Goal: Answer question/provide support: Share knowledge or assist other users

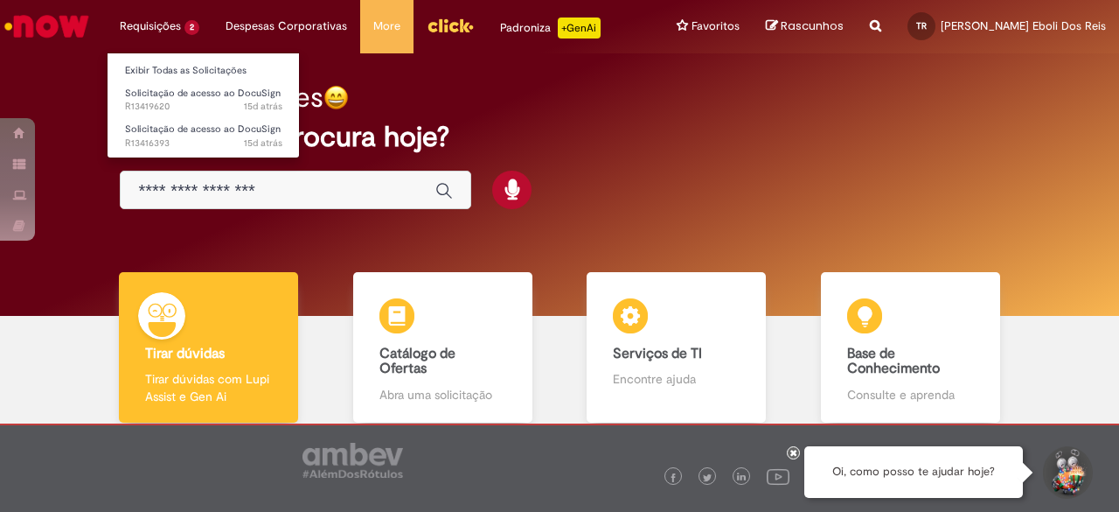
click at [150, 21] on li "Requisições 2 Exibir Todas as Solicitações Solicitação de acesso ao DocuSign 15…" at bounding box center [160, 26] width 106 height 52
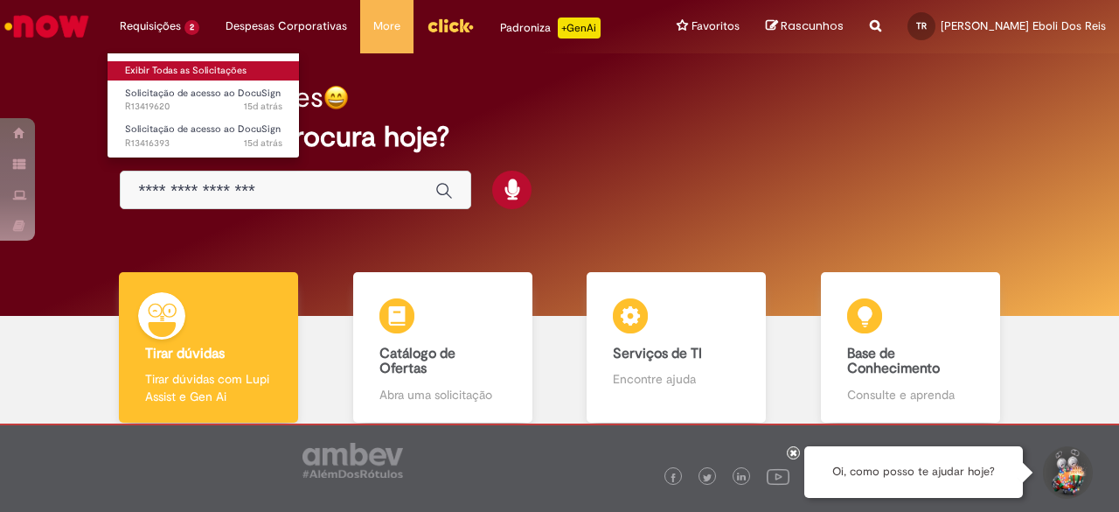
click at [166, 69] on link "Exibir Todas as Solicitações" at bounding box center [204, 70] width 192 height 19
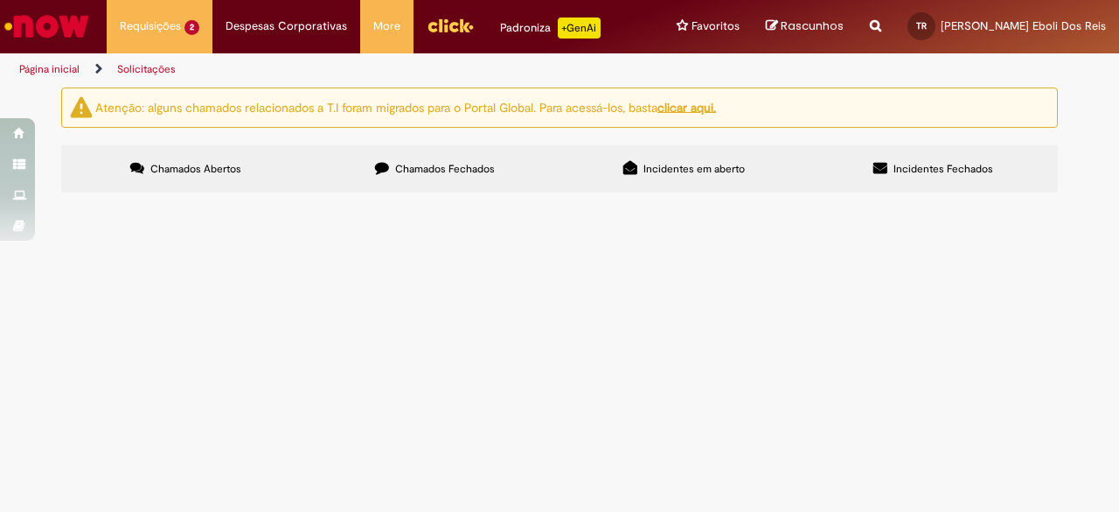
click at [472, 162] on span "Chamados Fechados" at bounding box center [445, 169] width 100 height 14
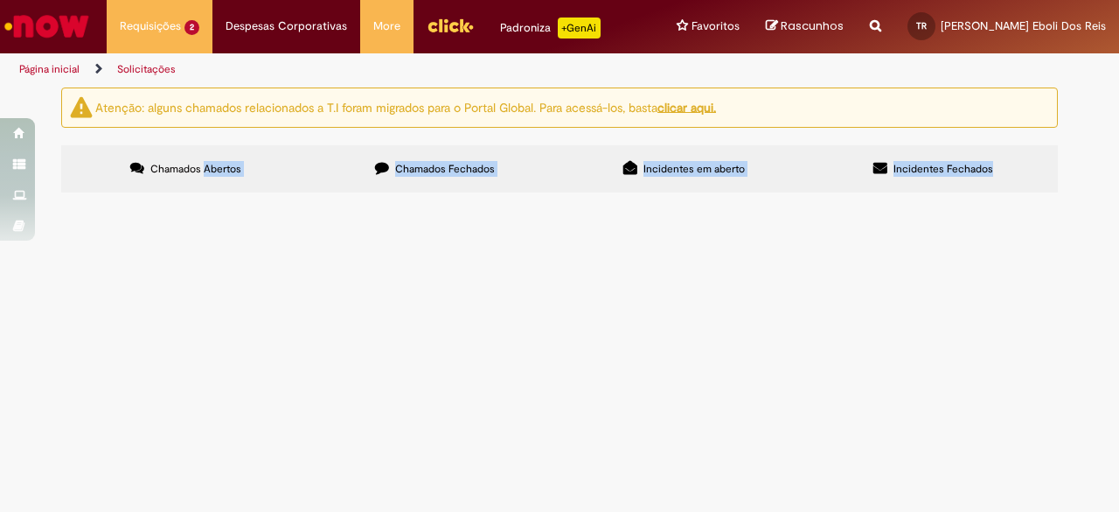
drag, startPoint x: 197, startPoint y: 178, endPoint x: 662, endPoint y: 202, distance: 465.9
click at [662, 145] on div "Chamados Abertos Chamados Fechados Incidentes em aberto Incidentes Fechados Ite…" at bounding box center [559, 145] width 997 height 0
click at [694, 173] on span "Incidentes em aberto" at bounding box center [694, 169] width 101 height 14
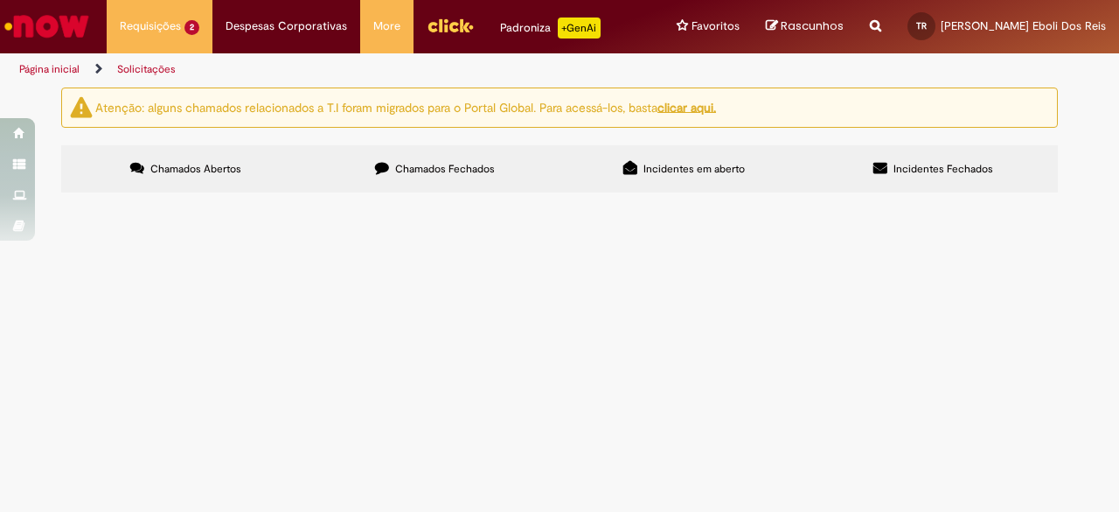
click at [978, 165] on span "Incidentes Fechados" at bounding box center [944, 169] width 100 height 14
click at [264, 172] on label "Chamados Abertos" at bounding box center [185, 168] width 249 height 47
click at [702, 112] on u "clicar aqui." at bounding box center [687, 107] width 59 height 16
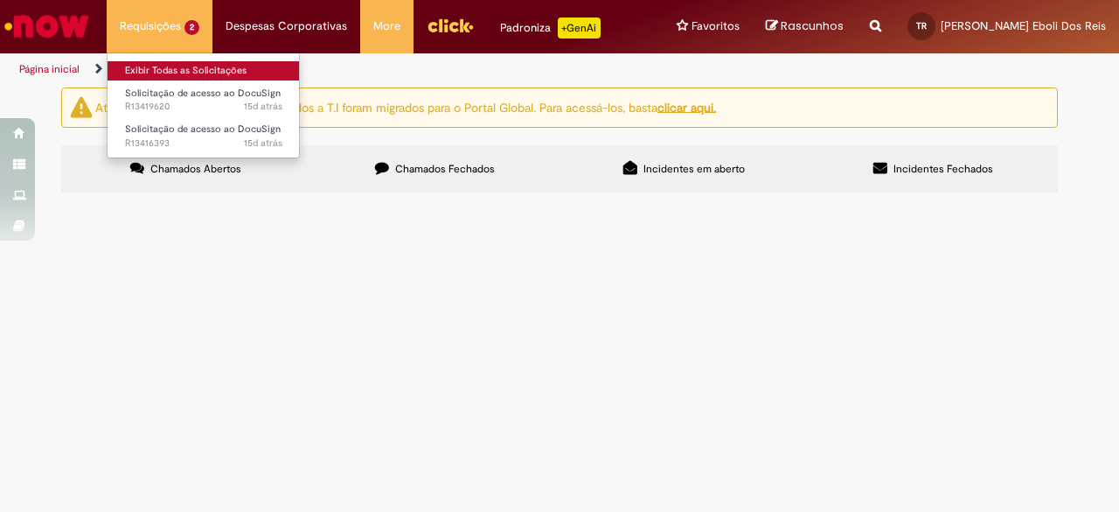
click at [172, 66] on link "Exibir Todas as Solicitações" at bounding box center [204, 70] width 192 height 19
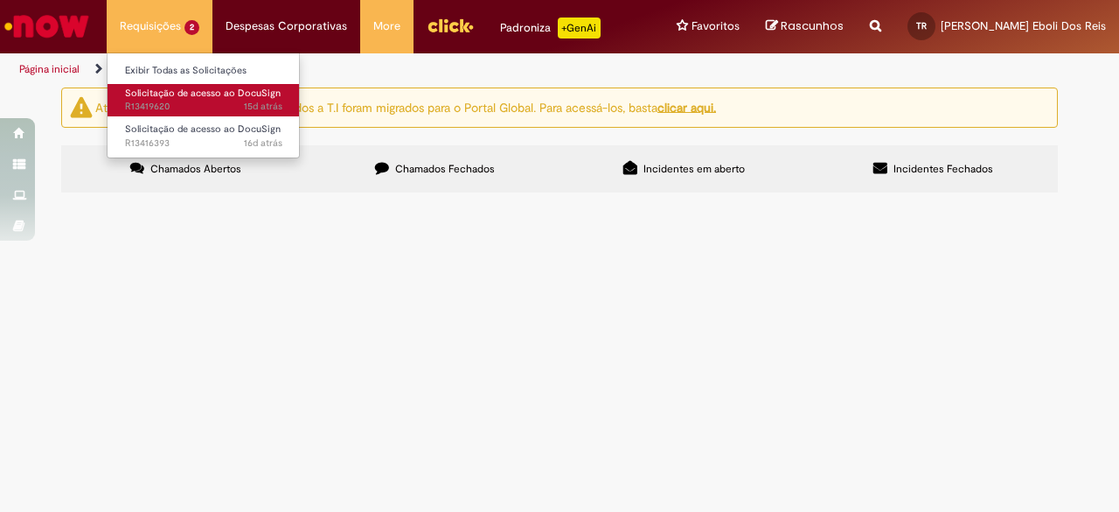
click at [199, 104] on span "15d atrás 15 dias atrás R13419620" at bounding box center [203, 107] width 157 height 14
click at [199, 107] on span "15d atrás 15 dias atrás R13419620" at bounding box center [203, 107] width 157 height 14
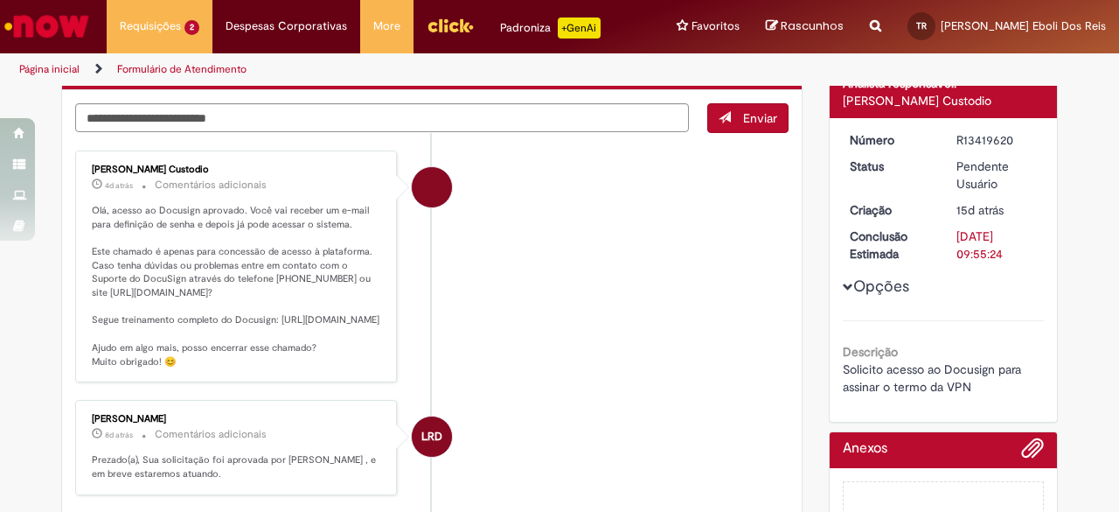
scroll to position [87, 0]
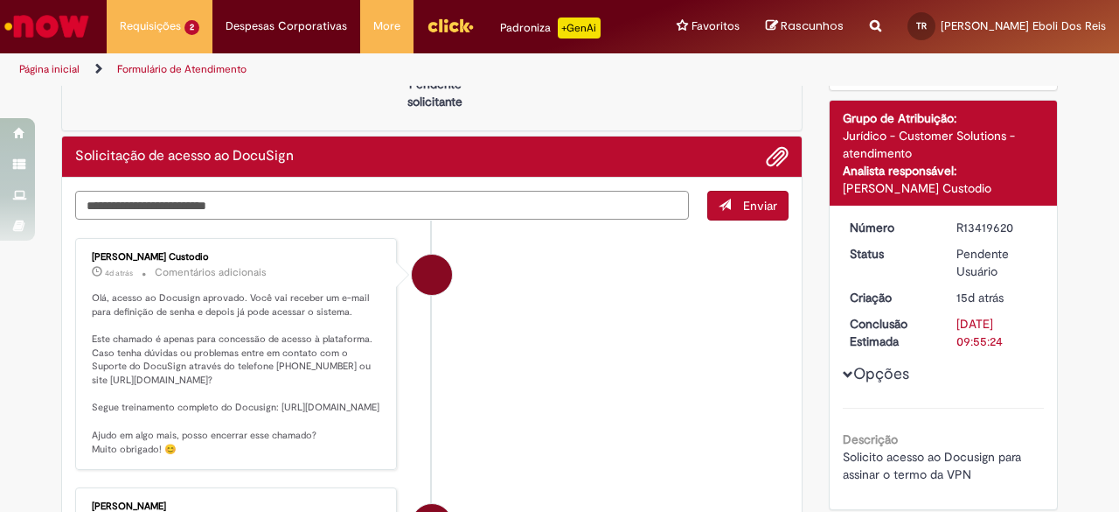
click at [345, 204] on textarea "Digite sua mensagem aqui..." at bounding box center [382, 205] width 614 height 29
click at [393, 192] on textarea "Digite sua mensagem aqui..." at bounding box center [382, 205] width 614 height 29
type textarea "**********"
click at [760, 208] on span "Enviar" at bounding box center [760, 206] width 34 height 16
